Goal: Information Seeking & Learning: Learn about a topic

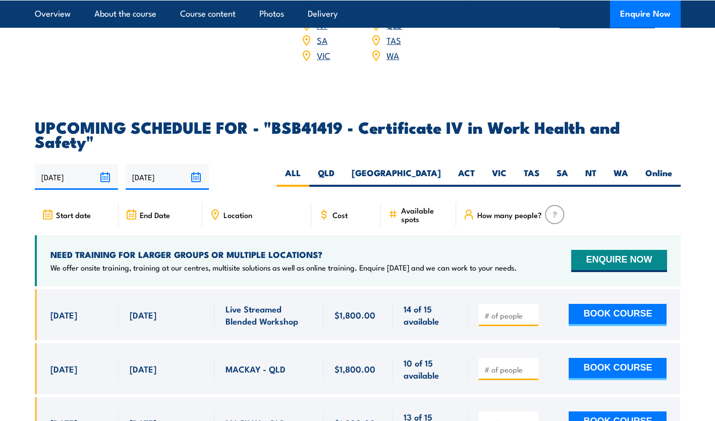
scroll to position [3078, 0]
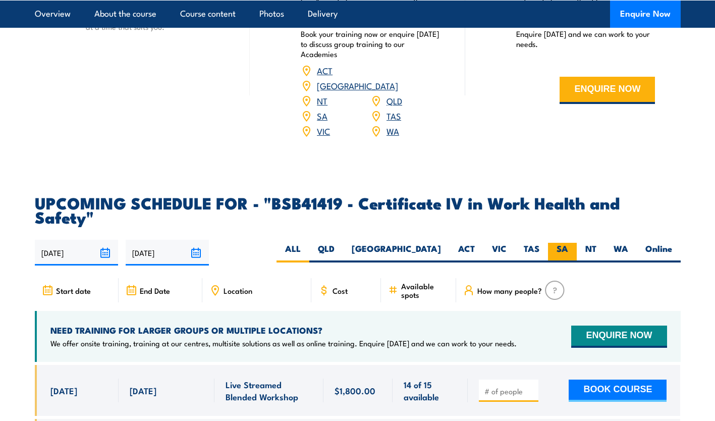
click at [553, 243] on label "SA" at bounding box center [562, 253] width 29 height 20
click at [568, 243] on input "SA" at bounding box center [571, 246] width 7 height 7
radio input "true"
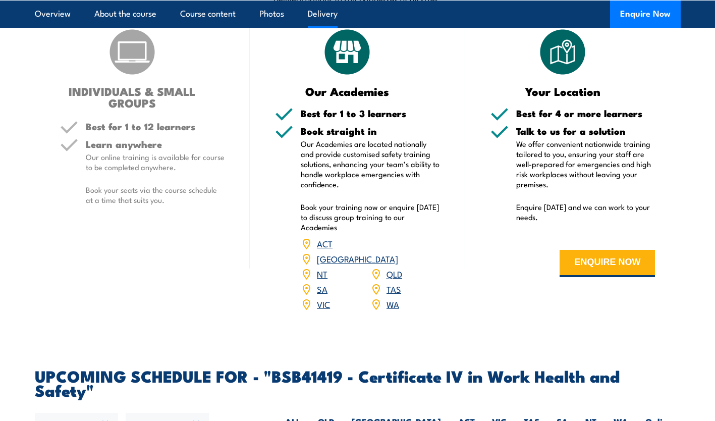
scroll to position [3179, 0]
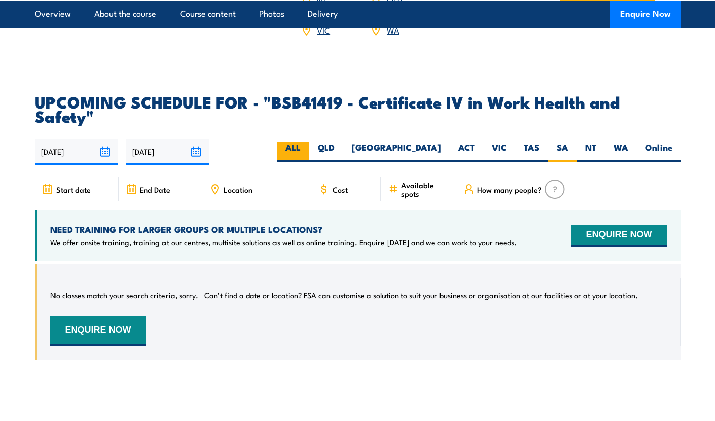
click at [309, 142] on label "ALL" at bounding box center [292, 152] width 33 height 20
click at [307, 142] on input "ALL" at bounding box center [304, 145] width 7 height 7
radio input "true"
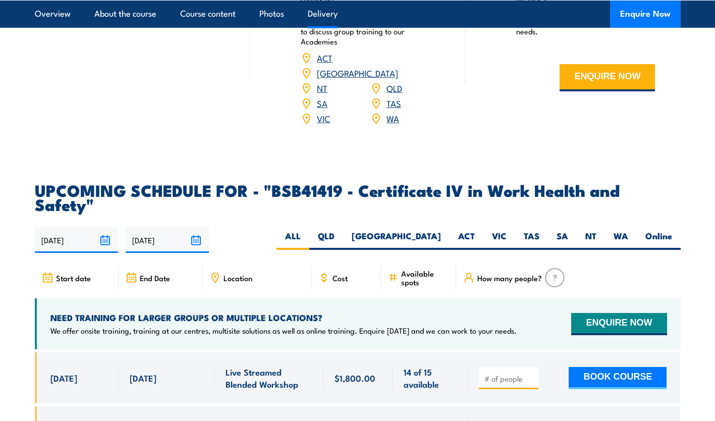
scroll to position [3028, 0]
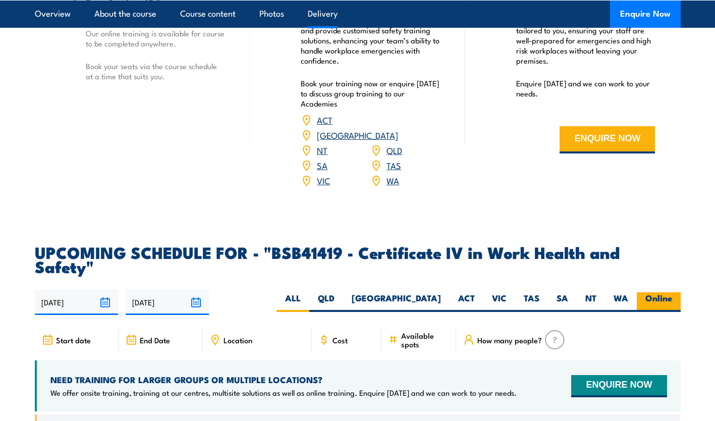
click at [658, 292] on label "Online" at bounding box center [659, 302] width 44 height 20
click at [672, 292] on input "Online" at bounding box center [675, 295] width 7 height 7
radio input "true"
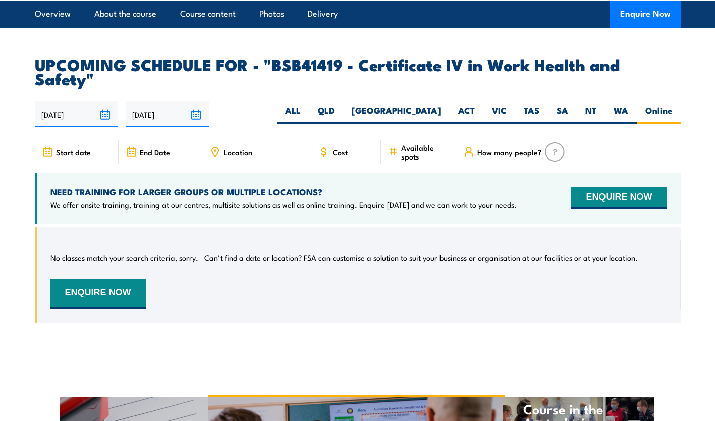
scroll to position [3230, 0]
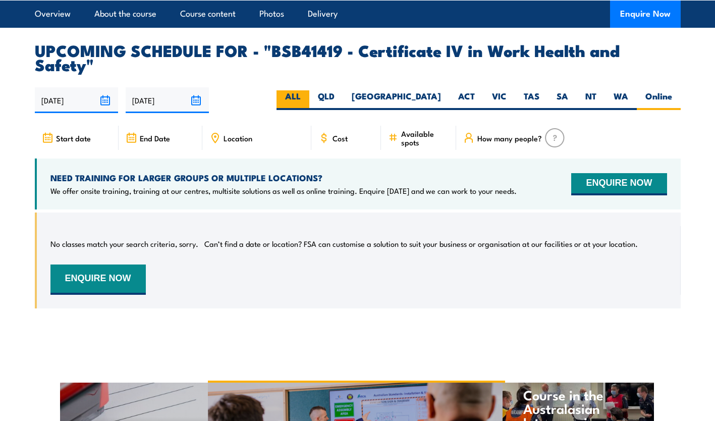
click at [309, 90] on label "ALL" at bounding box center [292, 100] width 33 height 20
click at [307, 90] on input "ALL" at bounding box center [304, 93] width 7 height 7
radio input "true"
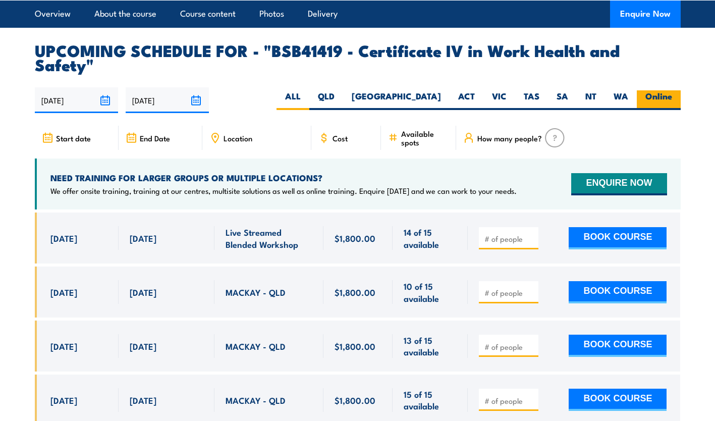
click at [655, 90] on label "Online" at bounding box center [659, 100] width 44 height 20
click at [672, 90] on input "Online" at bounding box center [675, 93] width 7 height 7
radio input "true"
